Goal: Task Accomplishment & Management: Manage account settings

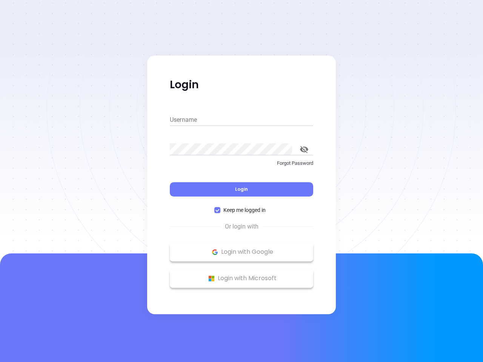
click at [242, 181] on div "Login" at bounding box center [241, 184] width 143 height 23
click at [242, 120] on input "Username" at bounding box center [241, 120] width 143 height 12
click at [304, 149] on icon "toggle password visibility" at bounding box center [304, 149] width 8 height 7
click at [242, 189] on span "Login" at bounding box center [241, 189] width 13 height 6
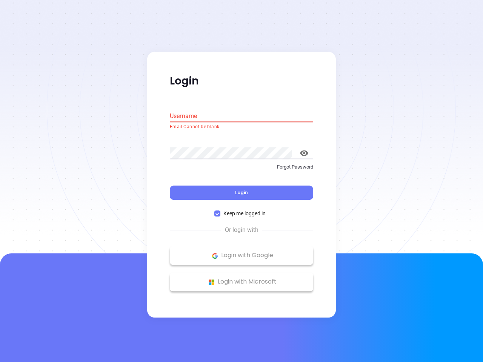
click at [242, 210] on span "Keep me logged in" at bounding box center [244, 214] width 48 height 8
click at [220, 211] on input "Keep me logged in" at bounding box center [217, 214] width 6 height 6
checkbox input "false"
click at [242, 252] on p "Login with Google" at bounding box center [242, 255] width 136 height 11
click at [242, 278] on p "Login with Microsoft" at bounding box center [242, 282] width 136 height 11
